Goal: Task Accomplishment & Management: Complete application form

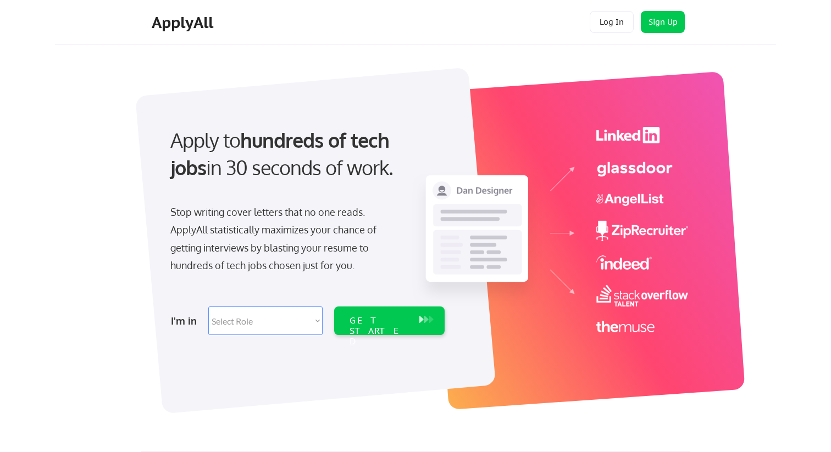
click at [269, 328] on select "Select Role Software Engineering Product Management Customer Success Sales UI/U…" at bounding box center [265, 321] width 114 height 29
select select ""engineering""
click at [208, 307] on select "Select Role Software Engineering Product Management Customer Success Sales UI/U…" at bounding box center [265, 321] width 114 height 29
select select ""engineering""
click at [388, 315] on div "GET STARTED" at bounding box center [378, 331] width 59 height 32
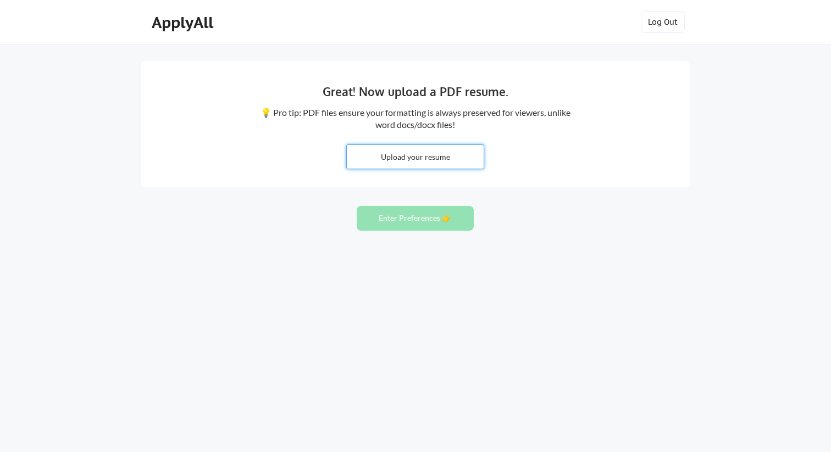
click at [444, 160] on input "file" at bounding box center [415, 157] width 137 height 24
type input "C:\fakepath\Anand_Mani_Er_Resume.docx.pdf"
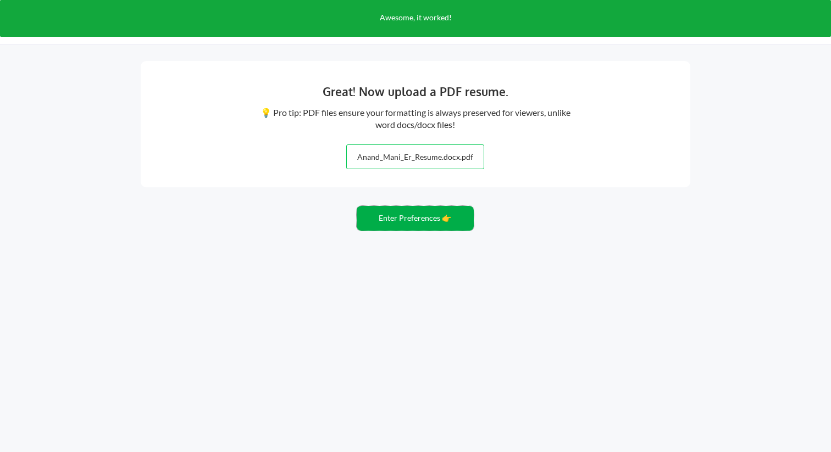
click at [411, 224] on button "Enter Preferences 👉" at bounding box center [415, 218] width 117 height 25
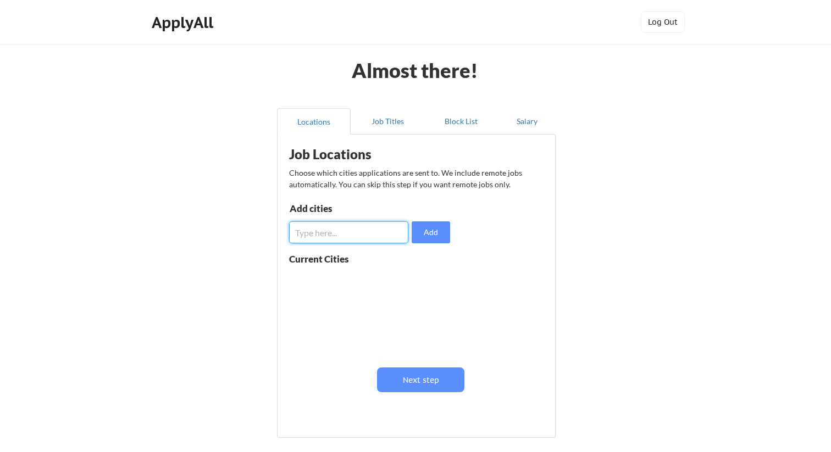
click at [342, 223] on input "input" at bounding box center [348, 232] width 119 height 22
type input "[US_STATE]"
click at [430, 228] on button "Add" at bounding box center [430, 232] width 38 height 22
click at [335, 231] on input "input" at bounding box center [348, 232] width 119 height 22
click at [391, 125] on button "Job Titles" at bounding box center [387, 121] width 74 height 26
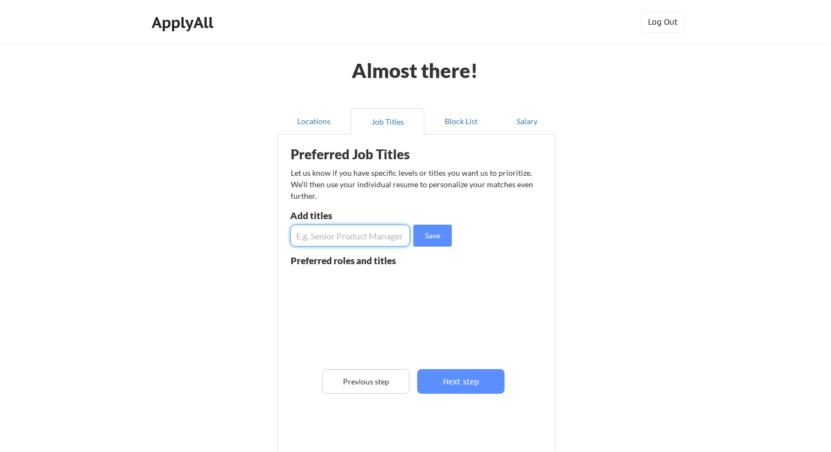
click at [342, 241] on input "input" at bounding box center [350, 236] width 120 height 22
type input "S"
type input "Software engineer in test"
click at [433, 241] on button "Save" at bounding box center [432, 236] width 38 height 22
click at [349, 240] on input "input" at bounding box center [350, 236] width 120 height 22
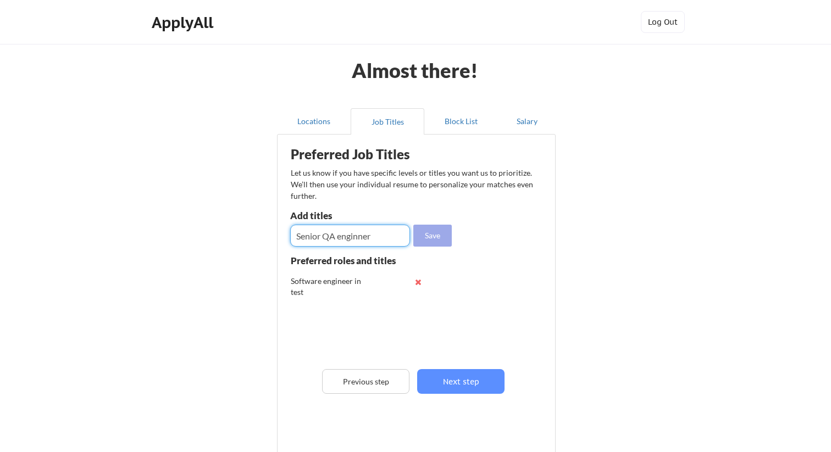
type input "Senior QA enginner"
click at [439, 238] on button "Save" at bounding box center [432, 236] width 38 height 22
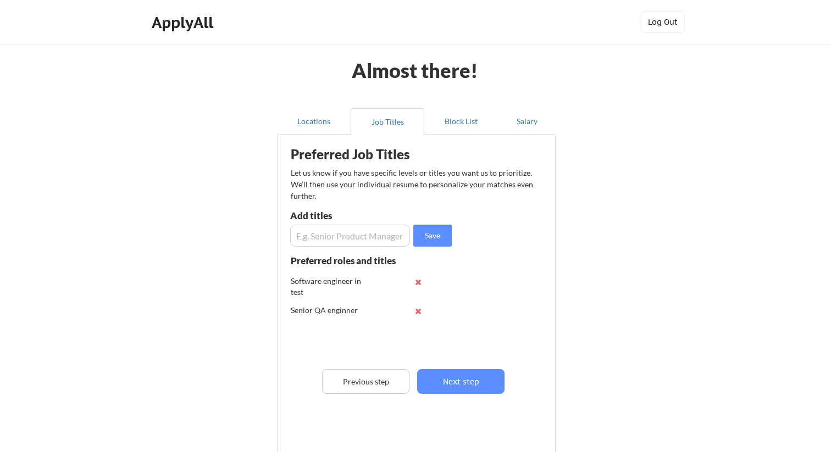
click at [350, 243] on input "input" at bounding box center [350, 236] width 120 height 22
click at [417, 310] on button at bounding box center [418, 311] width 8 height 8
click at [359, 238] on input "input" at bounding box center [350, 236] width 120 height 22
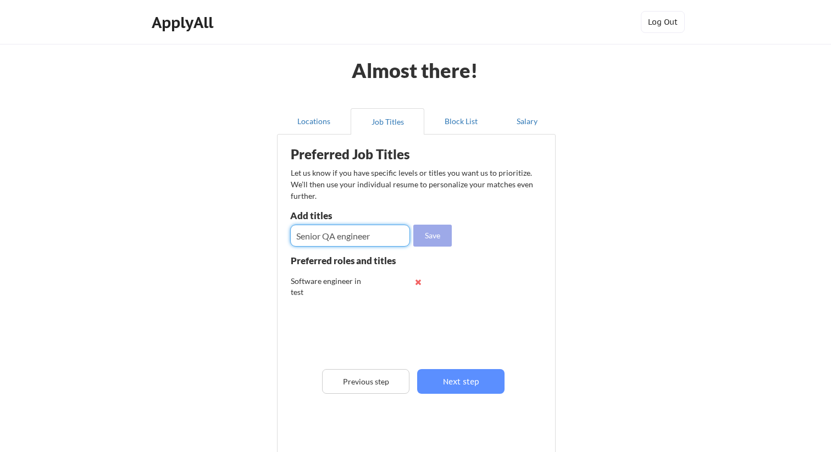
type input "Senior QA engineer"
click at [430, 238] on button "Save" at bounding box center [432, 236] width 38 height 22
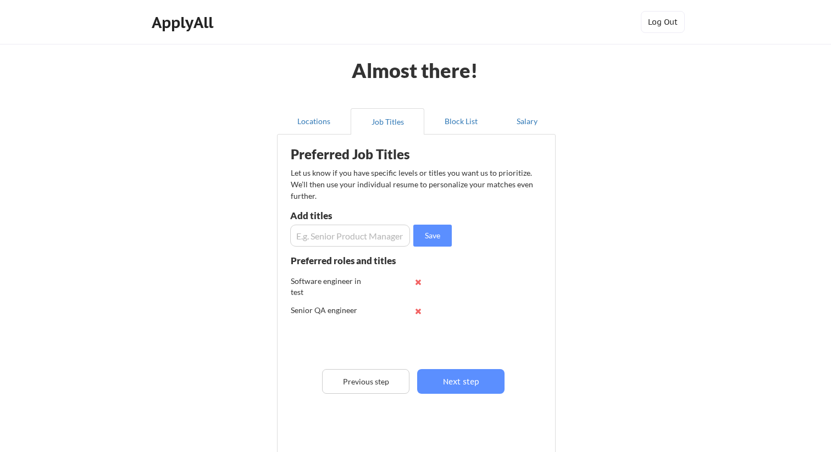
click at [338, 236] on input "input" at bounding box center [350, 236] width 120 height 22
type input "S"
type input "Senior automation engineer"
click at [436, 236] on button "Save" at bounding box center [432, 236] width 38 height 22
click at [361, 236] on input "input" at bounding box center [350, 236] width 120 height 22
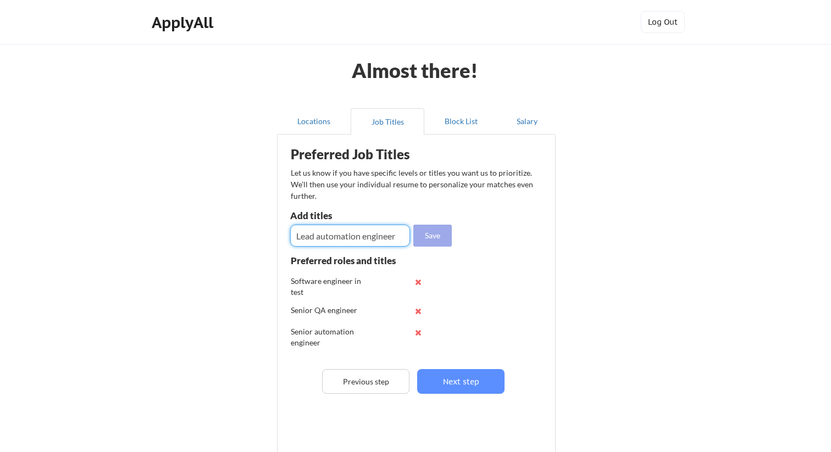
type input "Lead automation engineer"
click at [448, 231] on button "Save" at bounding box center [432, 236] width 38 height 22
click at [367, 234] on input "input" at bounding box center [350, 236] width 120 height 22
type input "Lead QA Engineer"
click at [443, 239] on button "Save" at bounding box center [432, 236] width 38 height 22
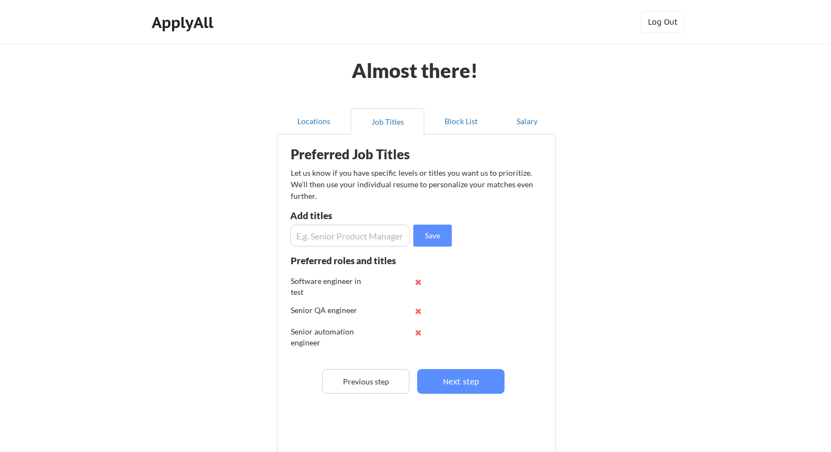
click at [342, 231] on input "input" at bounding box center [350, 236] width 120 height 22
type input "QA Engineering manager"
click at [444, 228] on button "Save" at bounding box center [432, 236] width 38 height 22
click at [483, 386] on button "Next step" at bounding box center [460, 381] width 87 height 25
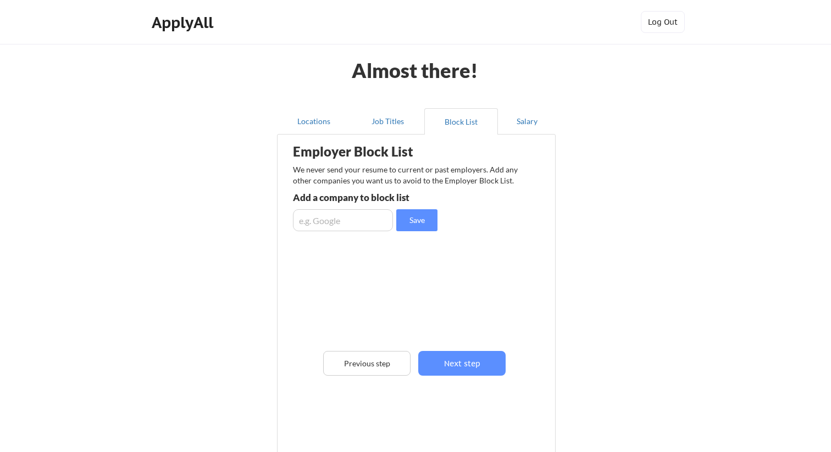
click at [367, 225] on input "input" at bounding box center [343, 220] width 100 height 22
type input "Gartner"
click at [417, 223] on button "Save" at bounding box center [416, 220] width 41 height 22
click at [470, 360] on button "Next step" at bounding box center [461, 363] width 87 height 25
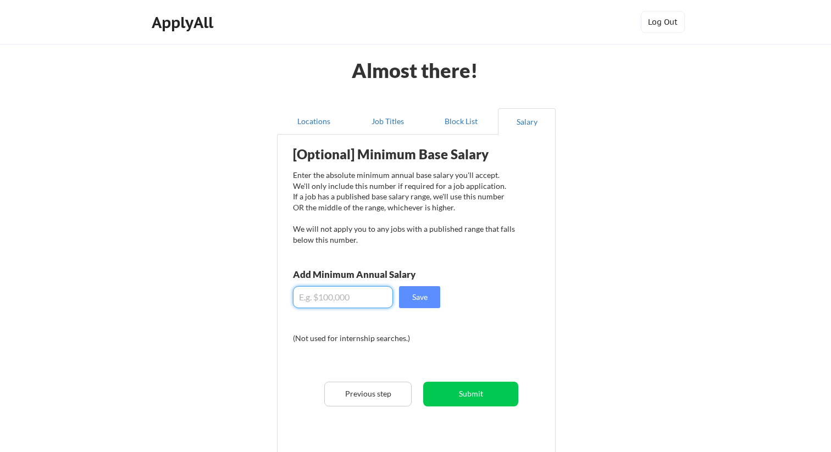
click at [343, 299] on input "input" at bounding box center [343, 297] width 100 height 22
click at [314, 298] on input "input" at bounding box center [343, 297] width 100 height 22
drag, startPoint x: 310, startPoint y: 298, endPoint x: 439, endPoint y: 298, distance: 129.1
click at [439, 298] on div "Save" at bounding box center [366, 297] width 147 height 22
type input "$180,000"
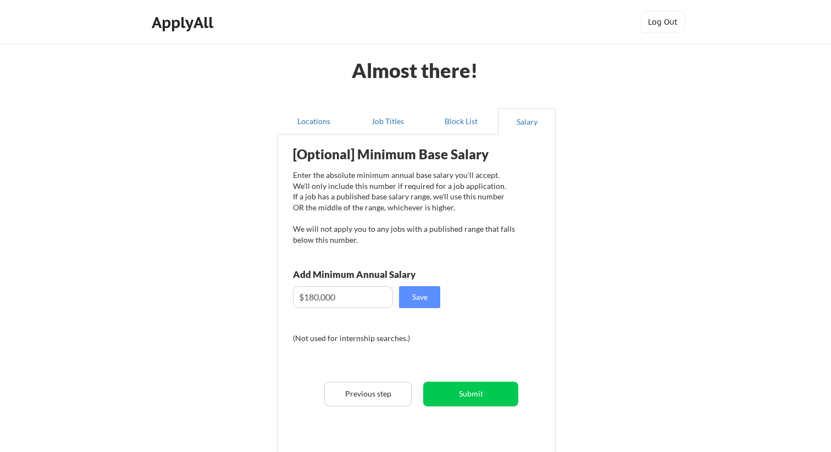
click at [566, 313] on div "Almost there! Locations Job Titles Block List Salary Employer Block List We nev…" at bounding box center [415, 284] width 831 height 569
click at [428, 298] on button "Save" at bounding box center [419, 297] width 41 height 22
click at [398, 320] on div "We'll use $180,000 to calibrate your min. salary goal!" at bounding box center [404, 318] width 222 height 11
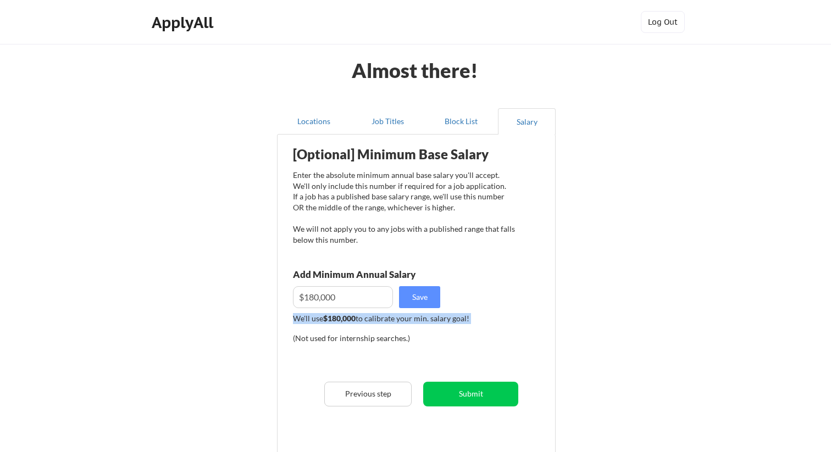
click at [426, 322] on div "We'll use $180,000 to calibrate your min. salary goal!" at bounding box center [404, 318] width 222 height 11
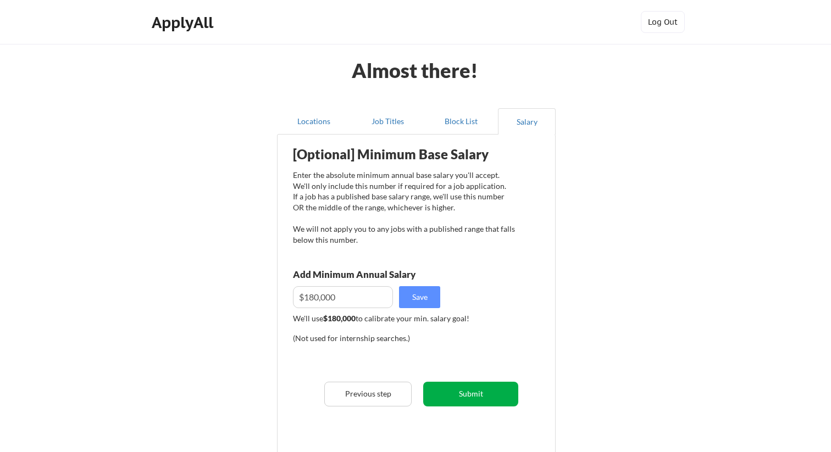
click at [483, 396] on button "Submit" at bounding box center [470, 394] width 95 height 25
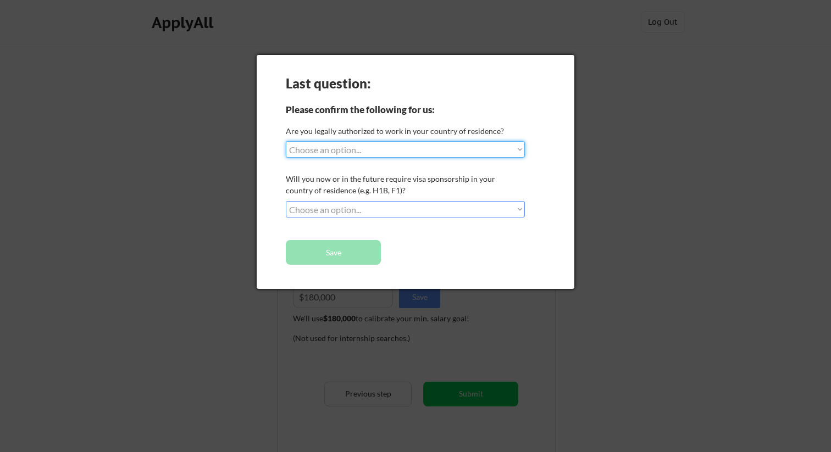
click at [380, 142] on select "Choose an option... Yes, I am a [DEMOGRAPHIC_DATA] Citizen Yes, I am a [DEMOGRA…" at bounding box center [405, 149] width 239 height 16
select select ""yes__i_am_here_on_a_visa__h1b__opt__etc__""
click at [286, 141] on select "Choose an option... Yes, I am a [DEMOGRAPHIC_DATA] Citizen Yes, I am a [DEMOGRA…" at bounding box center [405, 149] width 239 height 16
click at [341, 207] on select "Choose an option... No, I will not need sponsorship Yes, I will need sponsorship" at bounding box center [405, 209] width 239 height 16
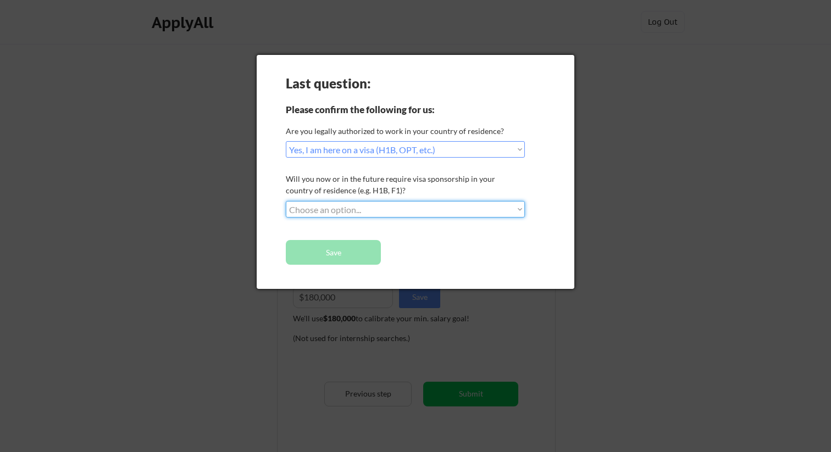
select select ""yes__i_will_need_sponsorship""
click at [286, 201] on select "Choose an option... No, I will not need sponsorship Yes, I will need sponsorship" at bounding box center [405, 209] width 239 height 16
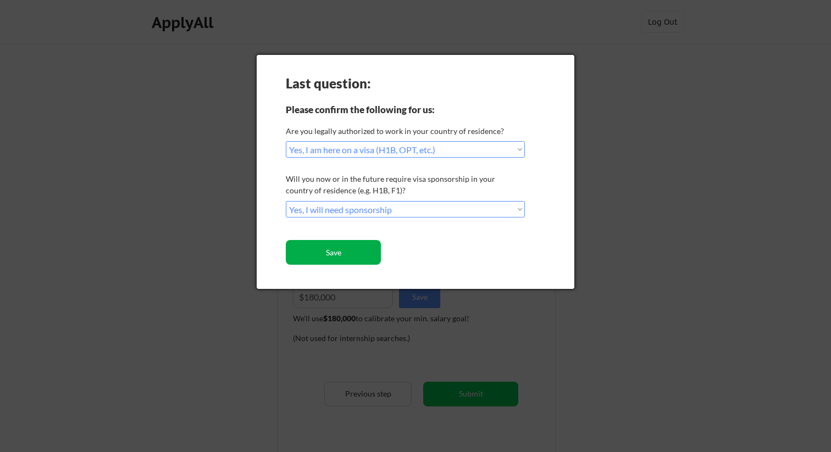
click at [332, 250] on button "Save" at bounding box center [333, 252] width 95 height 25
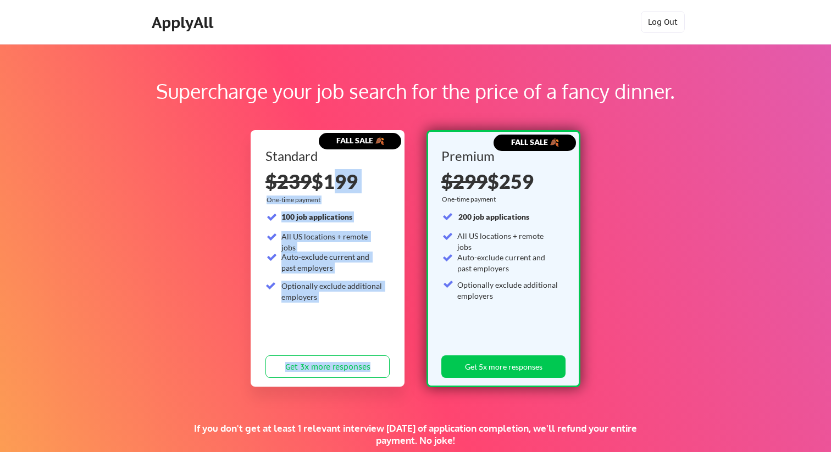
drag, startPoint x: 323, startPoint y: 183, endPoint x: 436, endPoint y: 190, distance: 112.8
click at [436, 190] on div "FALL SALE 🍂 Standard $239 $199 One-time payment 100 job applications All US loc…" at bounding box center [415, 258] width 330 height 257
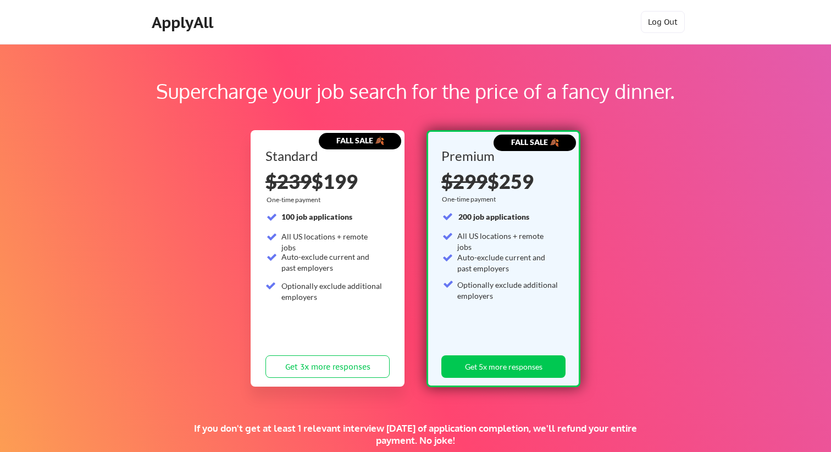
click at [415, 98] on div "Supercharge your job search for the price of a fancy dinner." at bounding box center [415, 91] width 690 height 30
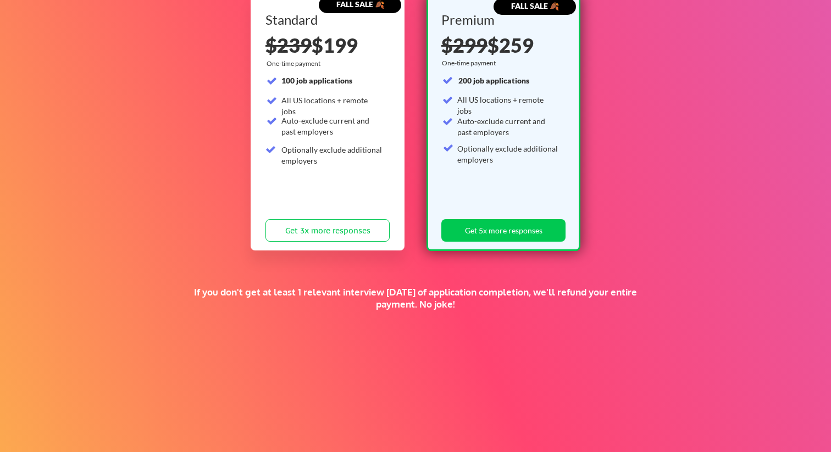
scroll to position [141, 0]
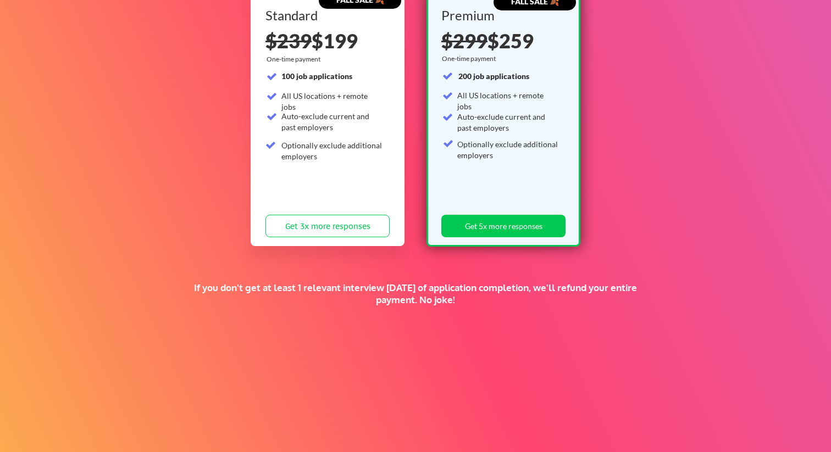
drag, startPoint x: 507, startPoint y: 303, endPoint x: 477, endPoint y: 103, distance: 202.8
click at [477, 103] on div "Supercharge your job search for the price of a fancy dinner. FALL SALE 🍂 Standa…" at bounding box center [415, 203] width 831 height 600
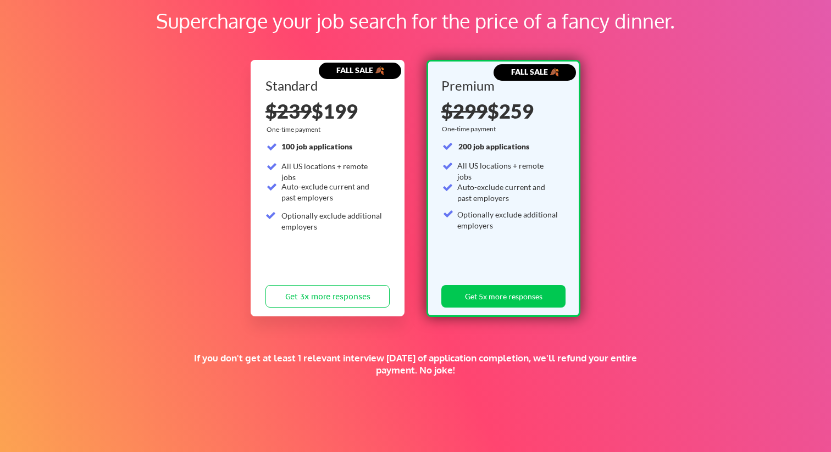
scroll to position [29, 0]
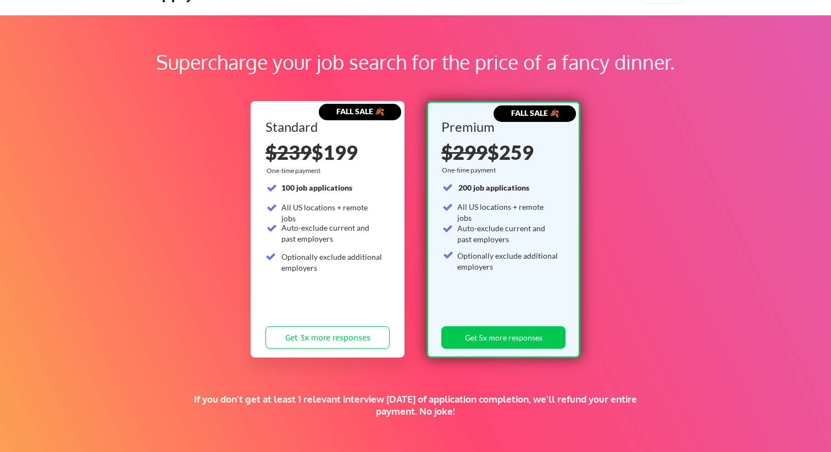
click at [469, 101] on div "FALL SALE 🍂 Standard $239 $199 One-time payment 100 job applications All US loc…" at bounding box center [415, 229] width 330 height 266
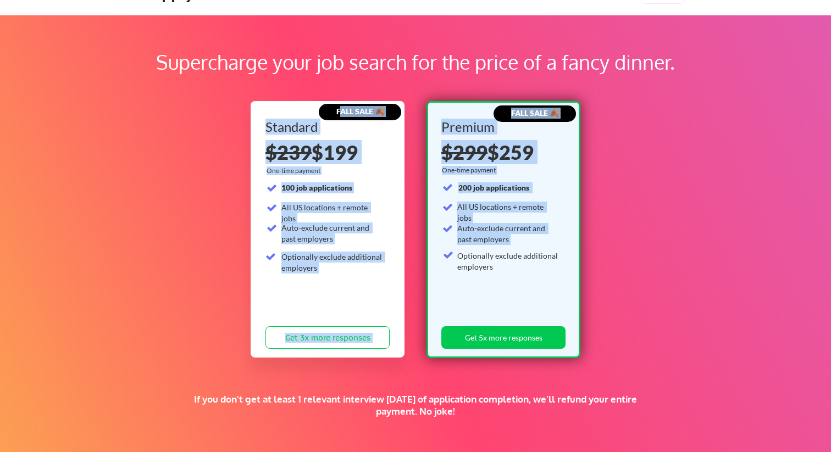
drag, startPoint x: 338, startPoint y: 113, endPoint x: 559, endPoint y: 276, distance: 274.2
click at [559, 276] on div "FALL SALE 🍂 Standard $239 $199 One-time payment 100 job applications All US loc…" at bounding box center [415, 229] width 330 height 257
click at [559, 276] on div "200 job applications All US locations + remote jobs Auto-exclude current and pa…" at bounding box center [501, 243] width 118 height 122
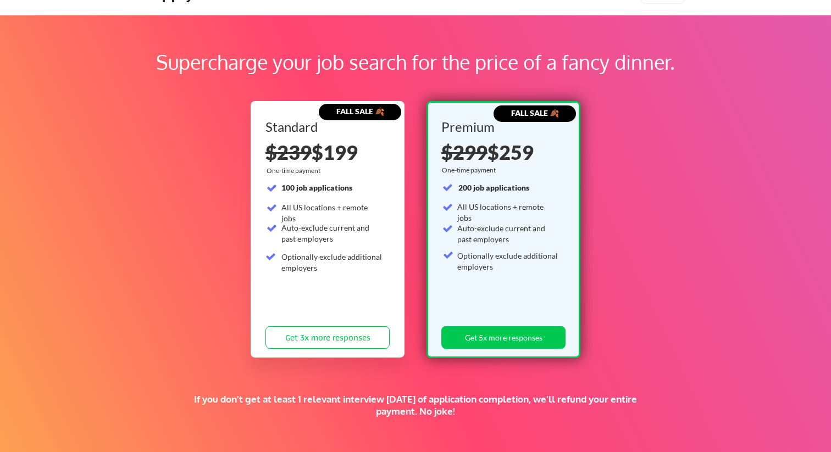
click at [333, 240] on div "Auto-exclude current and past employers" at bounding box center [332, 232] width 102 height 21
click at [350, 240] on div "Auto-exclude current and past employers" at bounding box center [332, 232] width 102 height 21
click at [480, 187] on strong "200 job applications" at bounding box center [493, 187] width 71 height 9
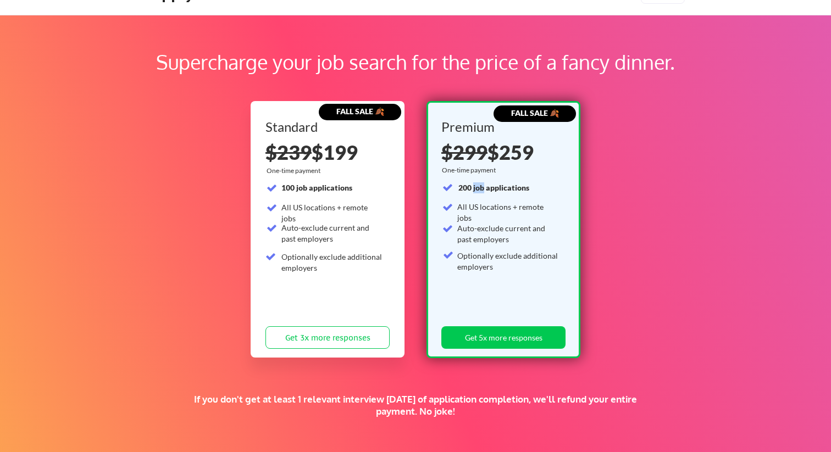
click at [480, 187] on strong "200 job applications" at bounding box center [493, 187] width 71 height 9
click at [497, 209] on div "All US locations + remote jobs" at bounding box center [508, 212] width 102 height 21
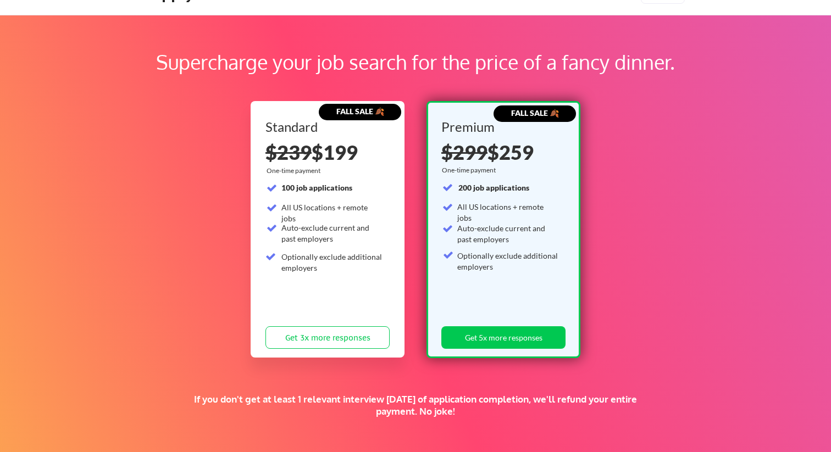
click at [497, 224] on div "Auto-exclude current and past employers" at bounding box center [508, 233] width 102 height 21
click at [497, 235] on div "Auto-exclude current and past employers" at bounding box center [508, 233] width 102 height 21
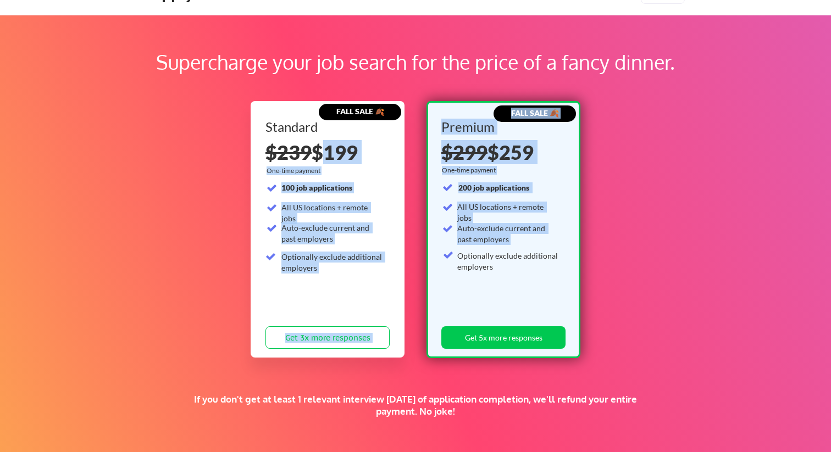
drag, startPoint x: 315, startPoint y: 161, endPoint x: 528, endPoint y: 282, distance: 245.0
click at [528, 282] on div "FALL SALE 🍂 Standard $239 $199 One-time payment 100 job applications All US loc…" at bounding box center [415, 229] width 330 height 257
click at [527, 282] on div "200 job applications All US locations + remote jobs Auto-exclude current and pa…" at bounding box center [501, 243] width 118 height 122
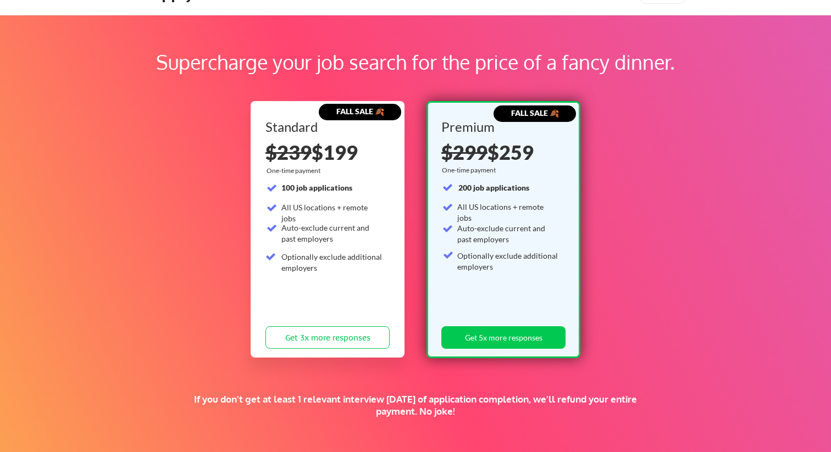
scroll to position [0, 0]
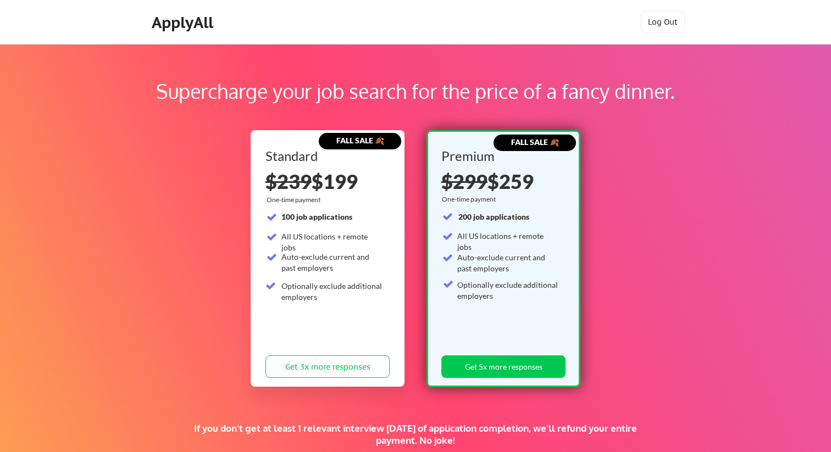
click at [402, 213] on div "FALL SALE 🍂 Standard $239 $199 One-time payment 100 job applications All US loc…" at bounding box center [327, 258] width 154 height 257
